Goal: Navigation & Orientation: Find specific page/section

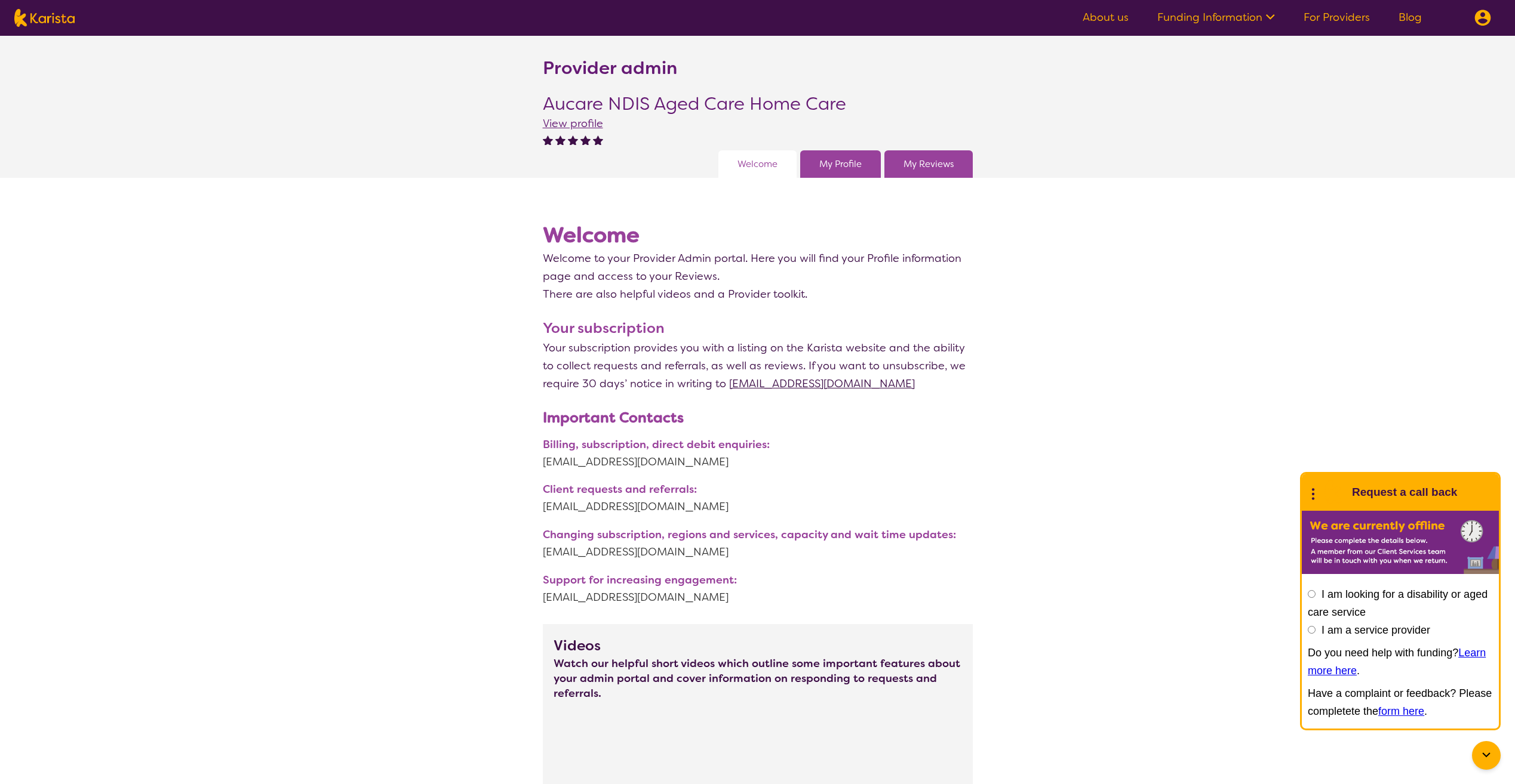
click at [1481, 23] on img at bounding box center [1482, 18] width 17 height 17
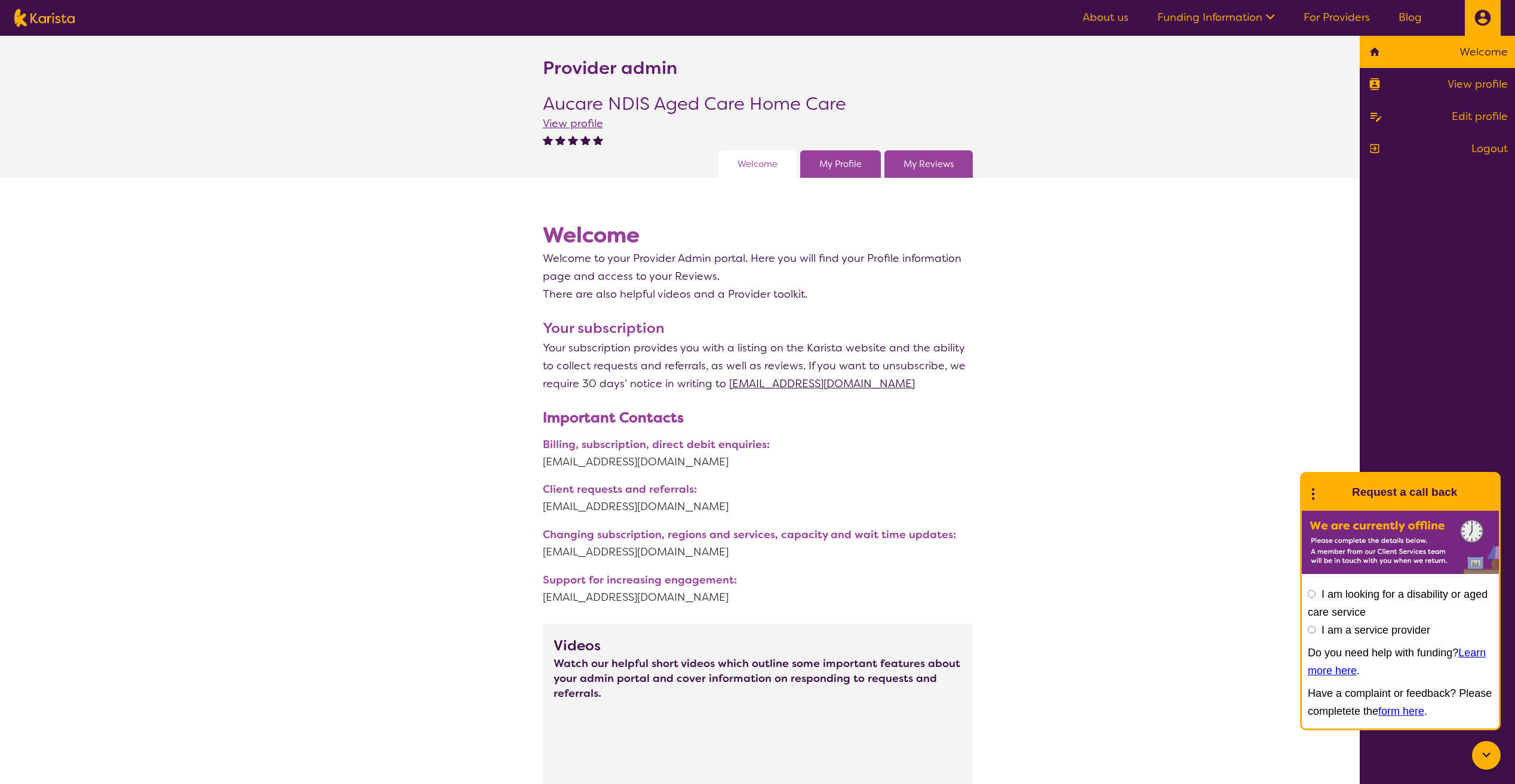
click at [839, 163] on link "My Profile" at bounding box center [840, 165] width 43 height 18
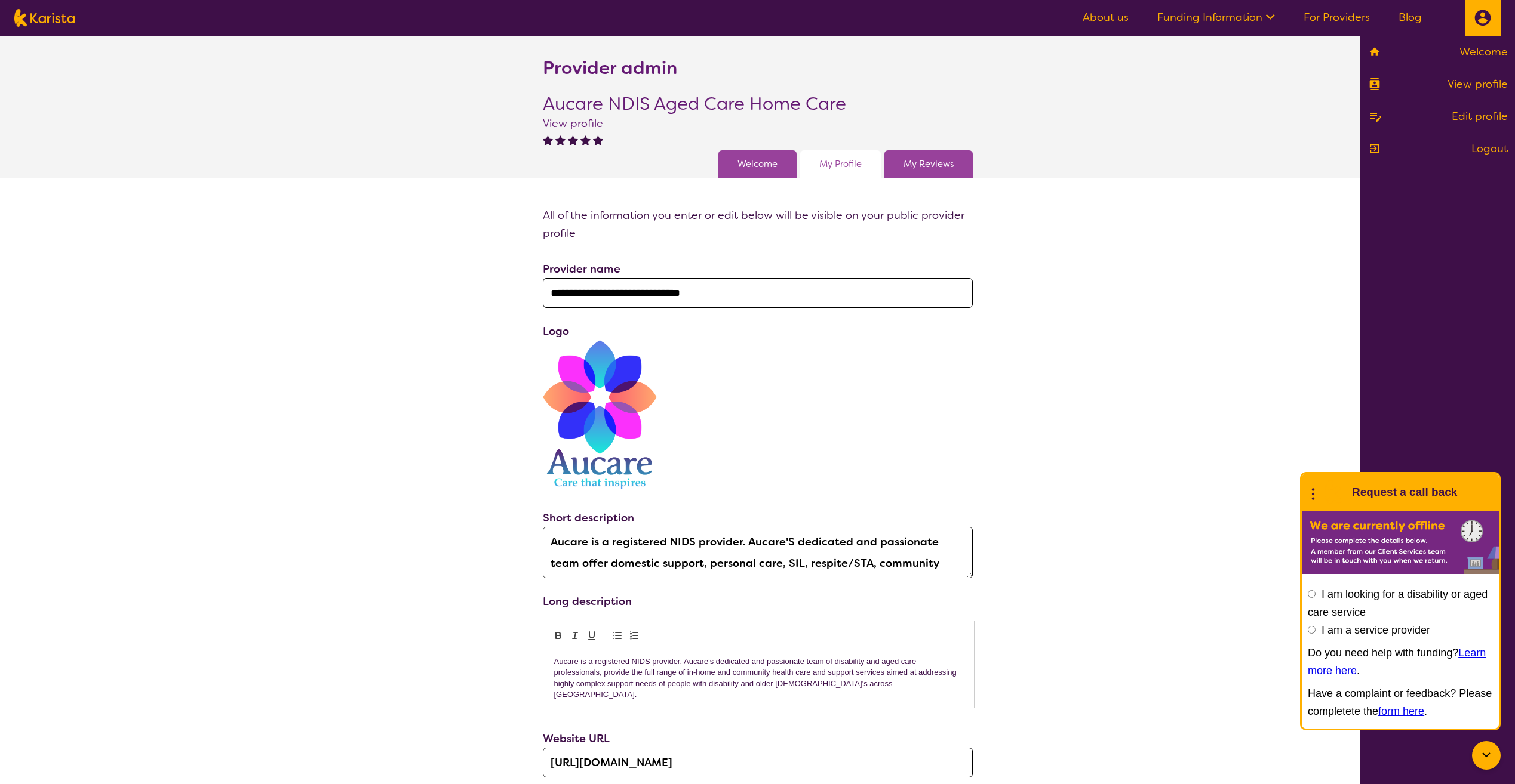
click at [928, 168] on link "My Reviews" at bounding box center [928, 165] width 51 height 18
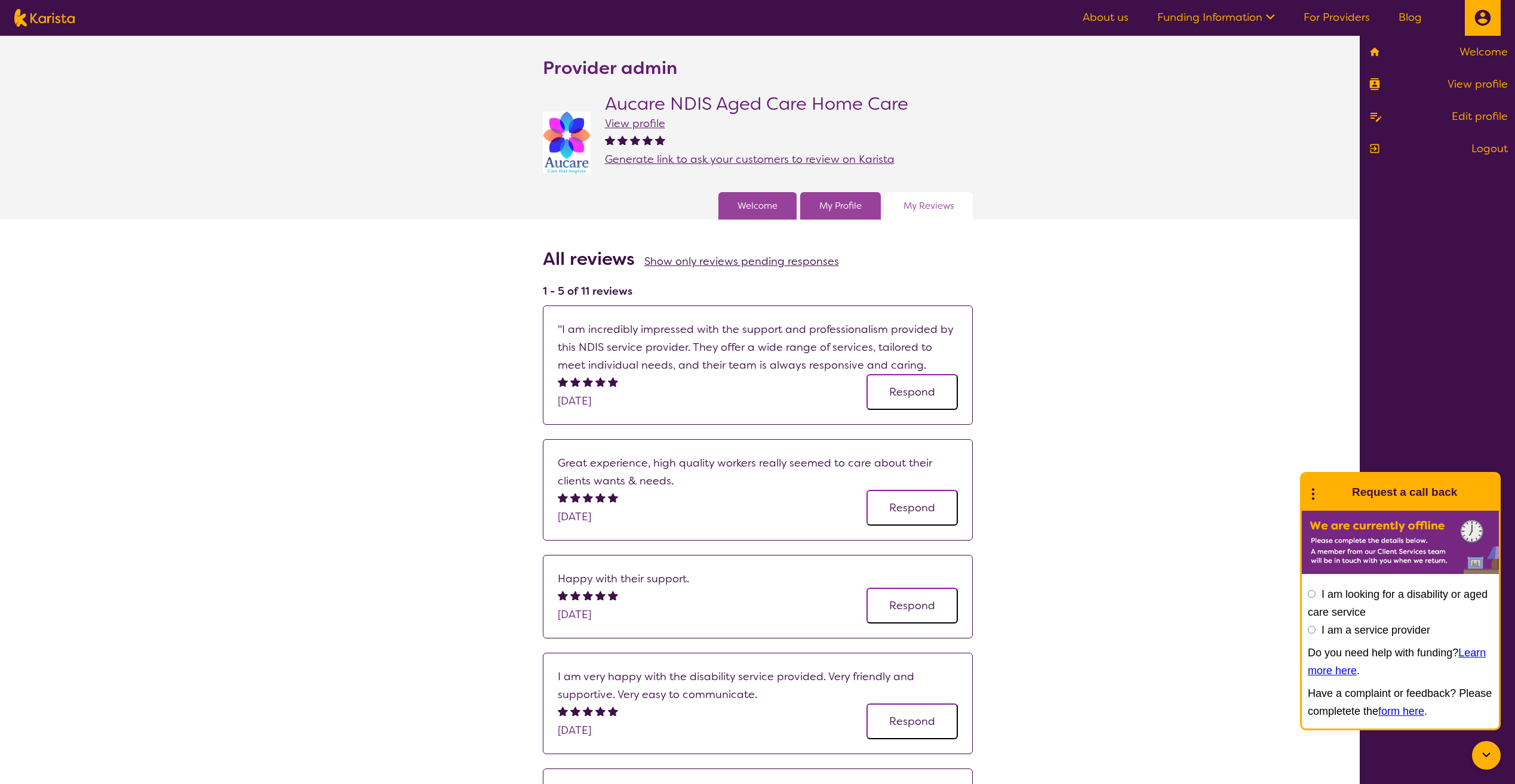
click at [1178, 20] on link "Funding Information" at bounding box center [1216, 17] width 118 height 14
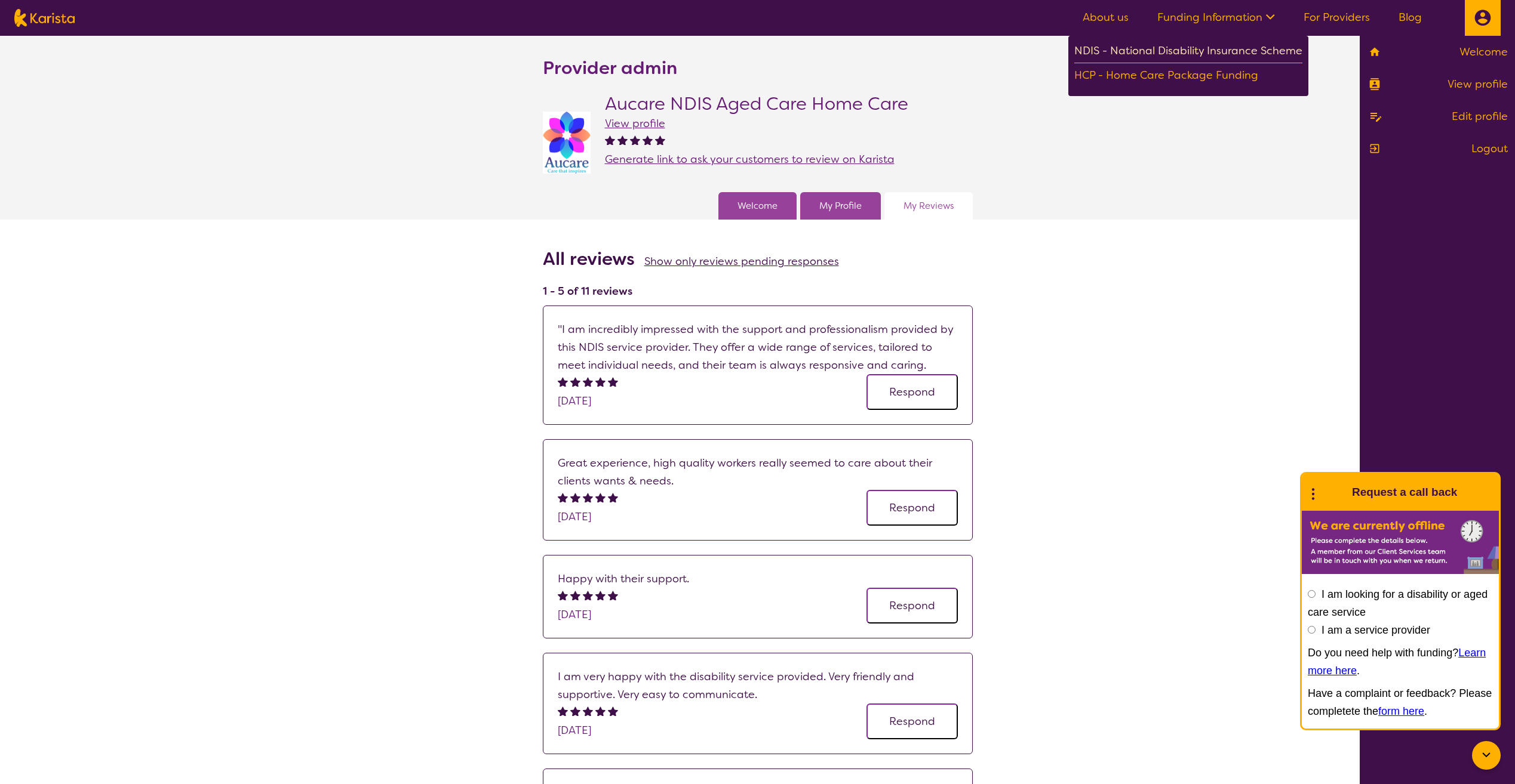
click at [1106, 50] on div "NDIS - National Disability Insurance Scheme" at bounding box center [1189, 53] width 228 height 22
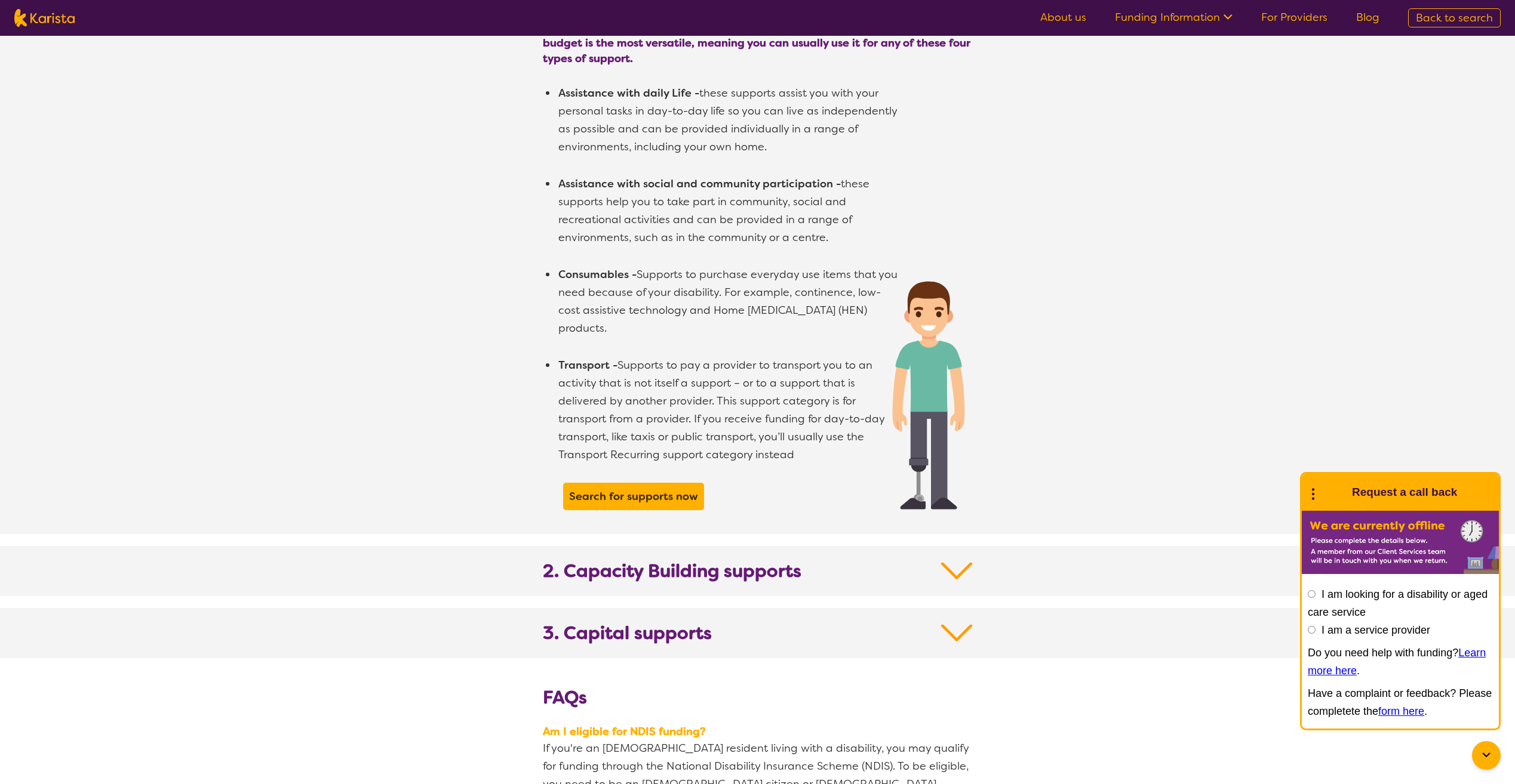
scroll to position [597, 0]
